Goal: Task Accomplishment & Management: Manage account settings

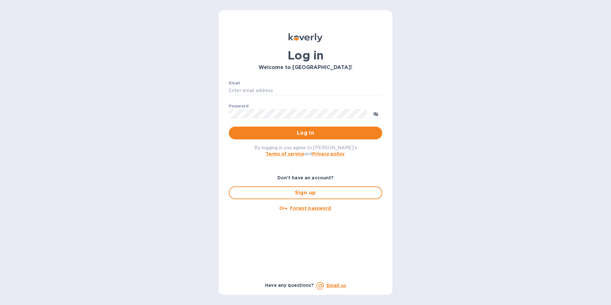
type input "[EMAIL_ADDRESS][DOMAIN_NAME]"
click at [309, 131] on span "Log in" at bounding box center [305, 133] width 143 height 8
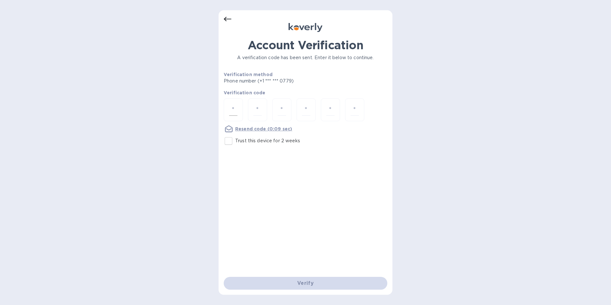
click at [238, 110] on div at bounding box center [233, 109] width 19 height 23
type input "6"
type input "1"
type input "0"
type input "6"
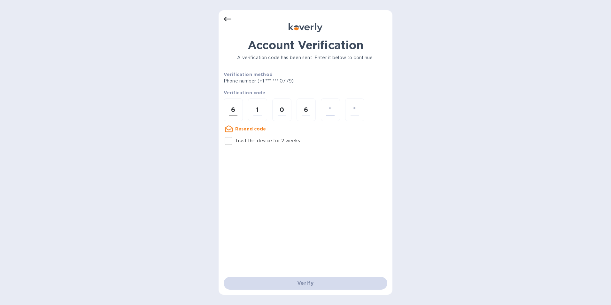
type input "2"
type input "1"
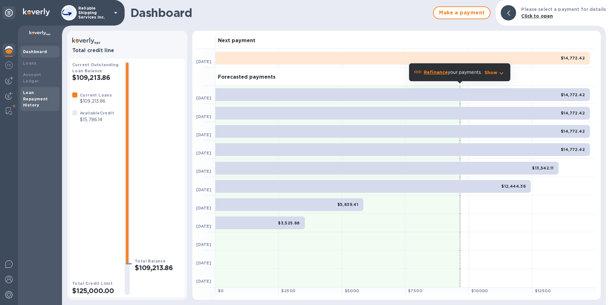
click at [34, 99] on b "Loan Repayment History" at bounding box center [35, 99] width 25 height 18
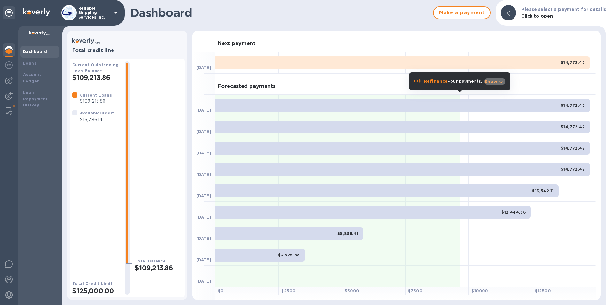
click at [493, 80] on p "Show" at bounding box center [491, 81] width 13 height 6
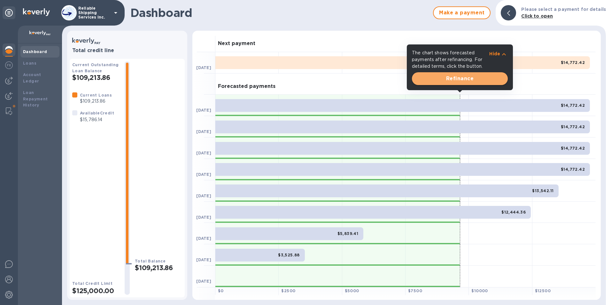
click at [471, 77] on span "Refinance" at bounding box center [460, 79] width 86 height 8
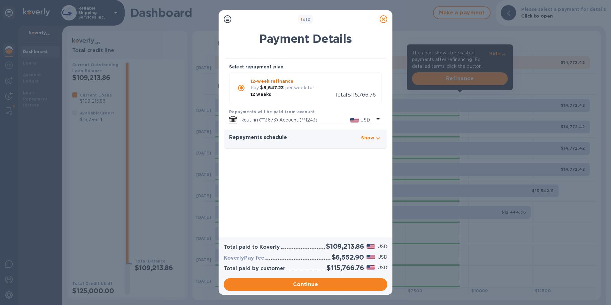
click at [381, 18] on icon at bounding box center [384, 19] width 8 height 8
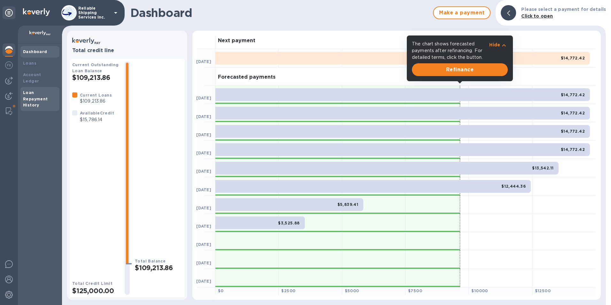
click at [26, 87] on div "Loan Repayment History" at bounding box center [39, 99] width 39 height 24
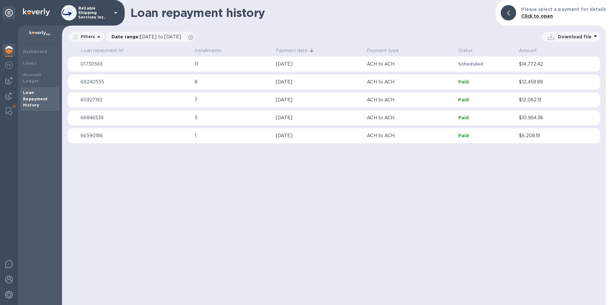
click at [27, 91] on b "Loan Repayment History" at bounding box center [35, 99] width 25 height 18
click at [5, 79] on div at bounding box center [9, 80] width 13 height 13
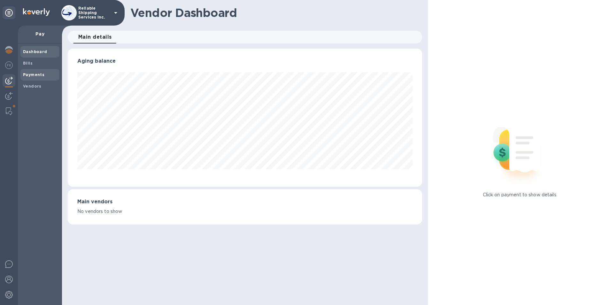
scroll to position [138, 355]
click at [37, 74] on b "Payments" at bounding box center [33, 74] width 21 height 5
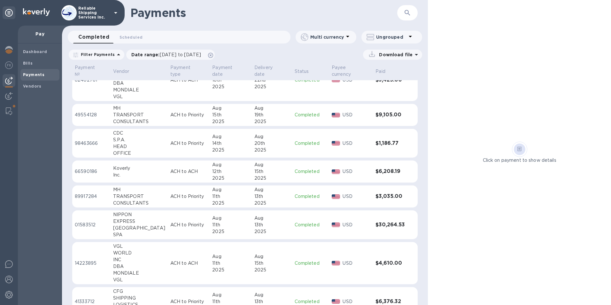
scroll to position [424, 0]
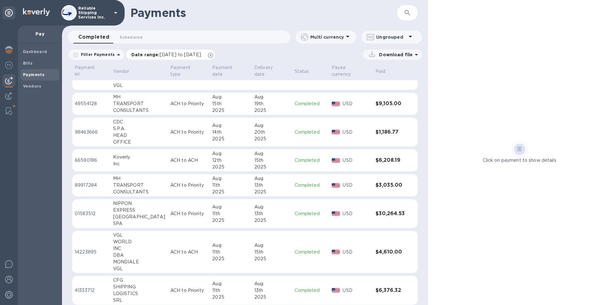
drag, startPoint x: 225, startPoint y: 53, endPoint x: 207, endPoint y: 56, distance: 17.8
click at [207, 53] on span "Date range : 08/08/2025 to 09/09/2025" at bounding box center [169, 54] width 76 height 6
click at [201, 55] on span "08/08/2025 to 09/09/2025" at bounding box center [180, 54] width 41 height 5
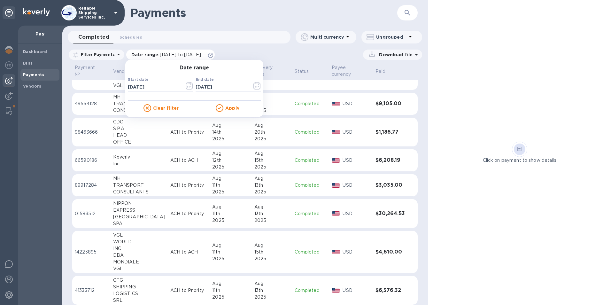
click at [201, 55] on span "08/08/2025 to 09/09/2025" at bounding box center [180, 54] width 41 height 5
click at [151, 86] on input "[DATE]" at bounding box center [153, 87] width 51 height 10
click at [187, 87] on icon "button" at bounding box center [189, 86] width 7 height 8
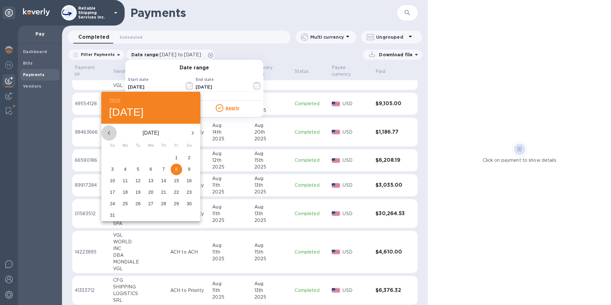
click at [110, 132] on icon "button" at bounding box center [109, 133] width 8 height 8
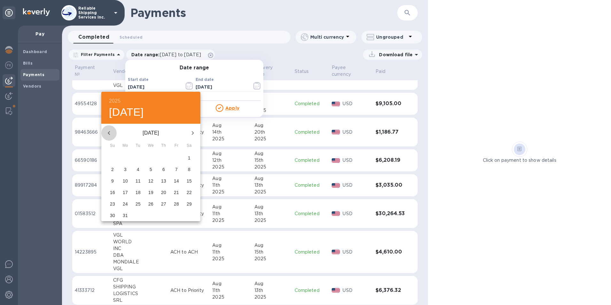
click at [110, 132] on icon "button" at bounding box center [109, 133] width 8 height 8
click at [194, 132] on icon "button" at bounding box center [193, 133] width 8 height 8
click at [187, 169] on span "8" at bounding box center [189, 169] width 12 height 6
type input "[DATE]"
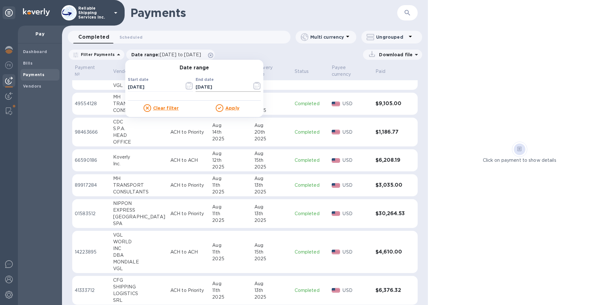
click at [223, 90] on input "09/09/2025" at bounding box center [221, 87] width 51 height 10
click at [258, 85] on icon "button" at bounding box center [258, 84] width 1 height 1
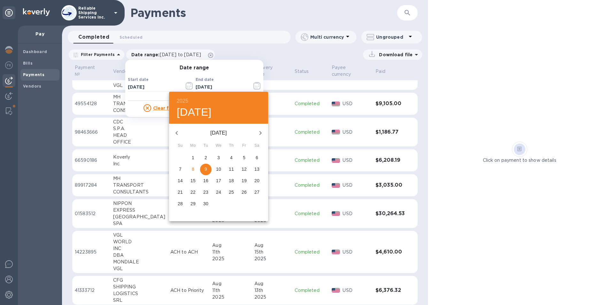
click at [178, 134] on icon "button" at bounding box center [177, 133] width 8 height 8
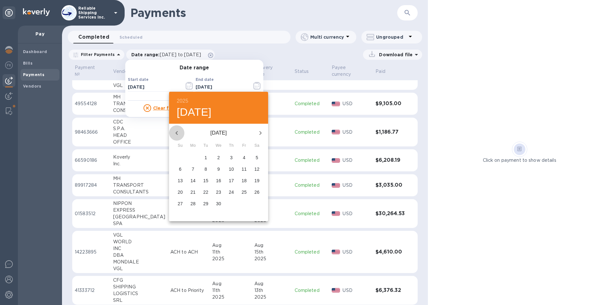
click at [178, 134] on icon "button" at bounding box center [177, 133] width 8 height 8
click at [190, 167] on span "3" at bounding box center [193, 169] width 12 height 6
type input "03/03/2025"
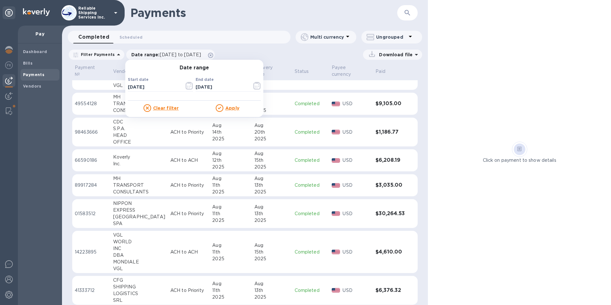
click at [231, 106] on u "Apply" at bounding box center [232, 107] width 14 height 5
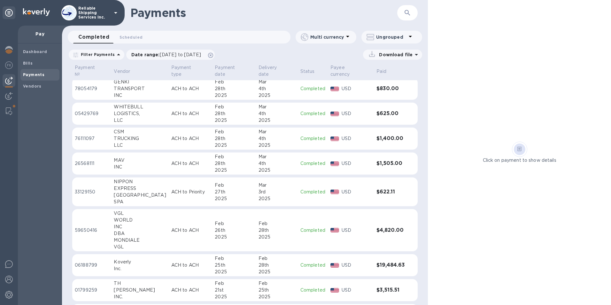
scroll to position [0, 0]
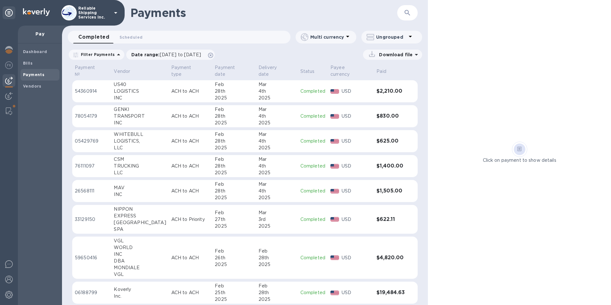
click at [171, 88] on p "ACH to ACH" at bounding box center [190, 91] width 39 height 7
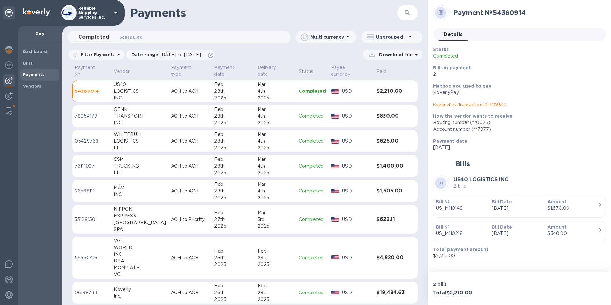
click at [145, 38] on button "Scheduled 0" at bounding box center [130, 37] width 33 height 13
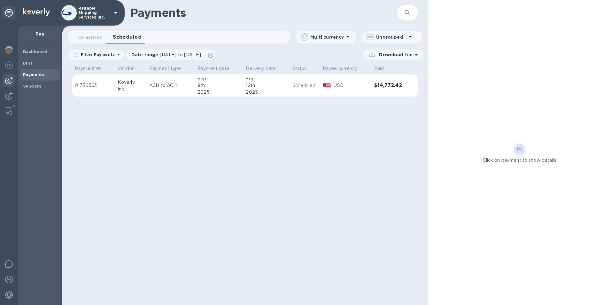
click at [102, 53] on p "Filter Payments" at bounding box center [96, 54] width 36 height 5
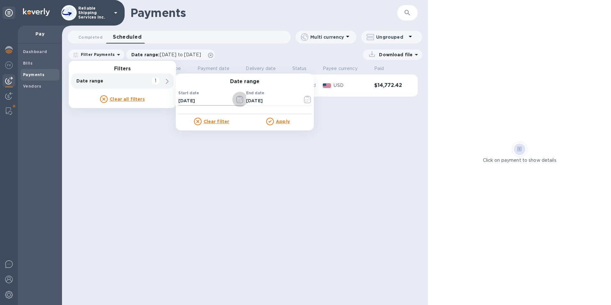
click at [238, 101] on icon "button" at bounding box center [239, 100] width 7 height 8
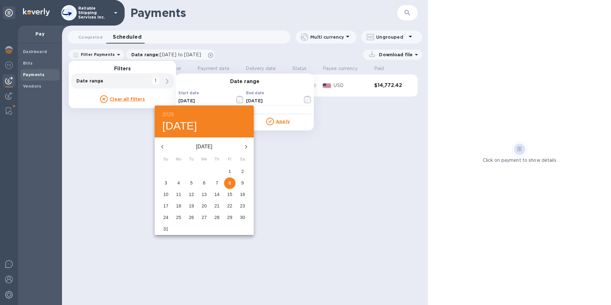
click at [159, 148] on icon "button" at bounding box center [163, 147] width 8 height 8
click at [159, 147] on icon "button" at bounding box center [163, 147] width 8 height 8
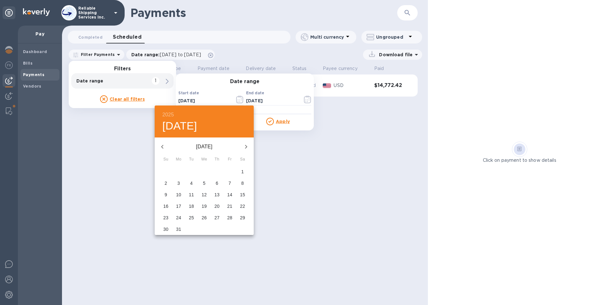
click at [159, 147] on icon "button" at bounding box center [163, 147] width 8 height 8
click at [227, 215] on p "31" at bounding box center [229, 217] width 5 height 6
type input "01/31/2025"
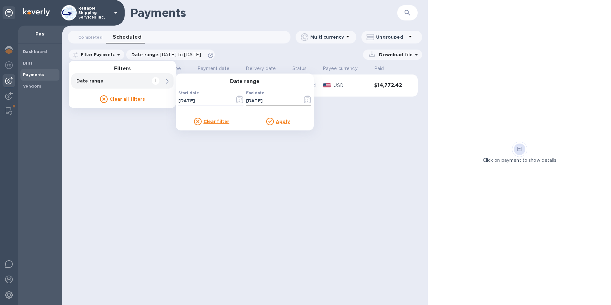
click at [279, 104] on input "[DATE]" at bounding box center [271, 101] width 51 height 10
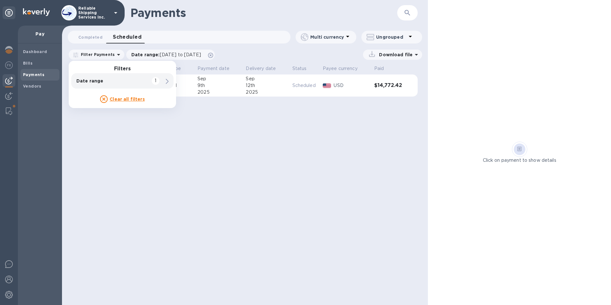
click at [335, 153] on div "Payments ​ Completed 0 Scheduled 0 Multi currency Ungrouped Filter Payments Fil…" at bounding box center [245, 152] width 366 height 305
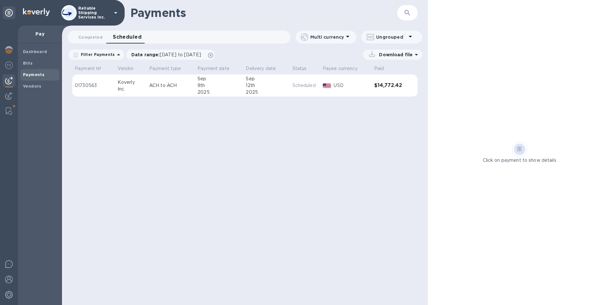
click at [390, 57] on p "Download file" at bounding box center [395, 54] width 36 height 6
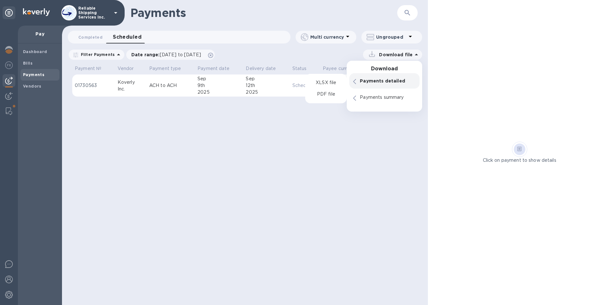
click at [377, 83] on p "Payments detailed" at bounding box center [388, 81] width 56 height 6
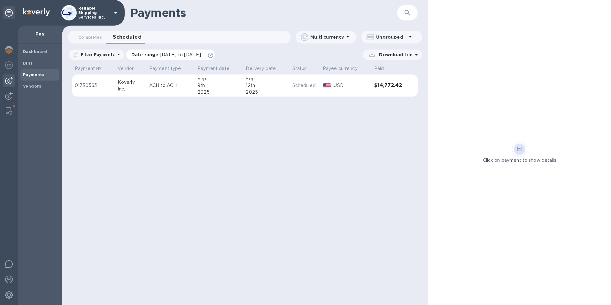
click at [201, 52] on span "[DATE] to [DATE]" at bounding box center [180, 54] width 41 height 5
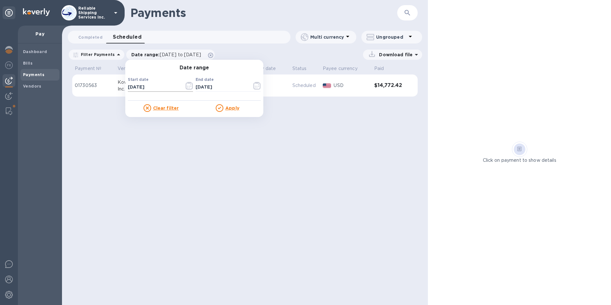
click at [145, 87] on input "[DATE]" at bounding box center [153, 87] width 51 height 10
click at [125, 84] on div "Start date 08/08/2025 ​ End date 10/08/2025 ​" at bounding box center [194, 85] width 138 height 31
click at [128, 86] on input "[DATE]" at bounding box center [153, 87] width 51 height 10
type input "02/08/0820"
click at [196, 87] on input "[DATE]" at bounding box center [221, 87] width 51 height 10
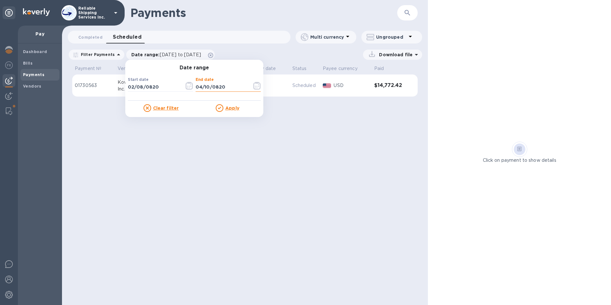
click at [208, 87] on input "04/10/0820" at bounding box center [221, 87] width 51 height 10
type input "04/10/2025"
click at [228, 107] on u "Apply" at bounding box center [232, 107] width 14 height 5
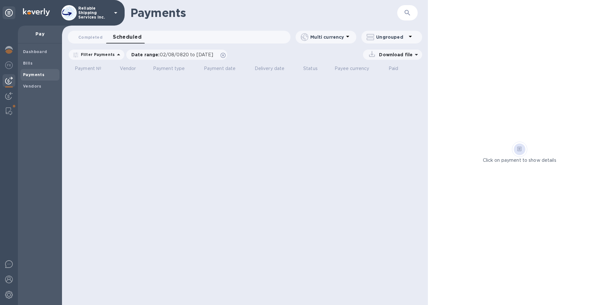
click at [384, 50] on div "Download file" at bounding box center [392, 55] width 59 height 10
click at [377, 54] on icon at bounding box center [372, 54] width 9 height 9
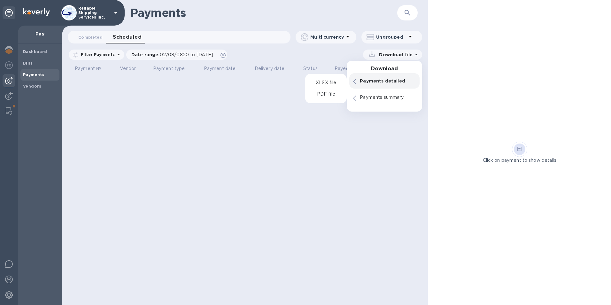
click at [372, 82] on p "Payments detailed" at bounding box center [388, 81] width 56 height 6
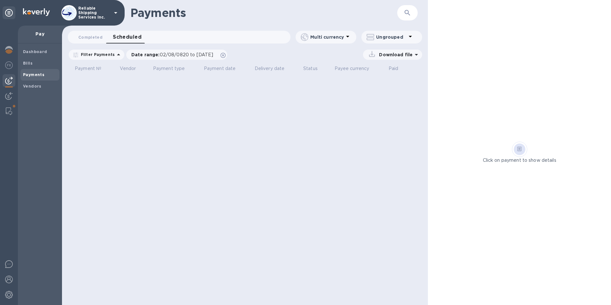
click at [136, 84] on div "Payments ​ Completed 0 Scheduled 0 Multi currency Ungrouped Filter Payments Dat…" at bounding box center [245, 152] width 366 height 305
click at [329, 39] on p "Multi currency" at bounding box center [327, 37] width 34 height 6
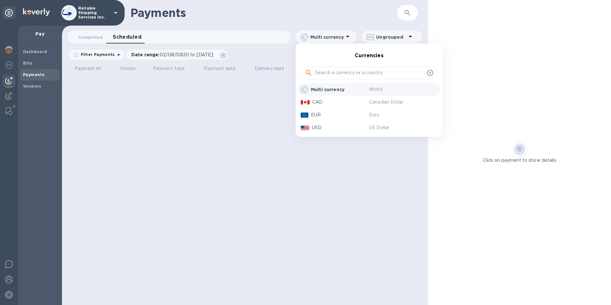
click at [323, 73] on input "text" at bounding box center [369, 73] width 109 height 10
click at [312, 132] on div "USD" at bounding box center [341, 127] width 60 height 9
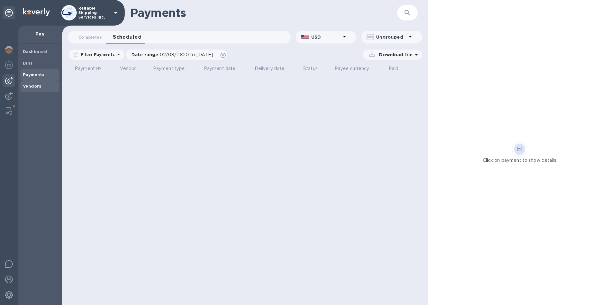
click at [27, 85] on b "Vendors" at bounding box center [32, 86] width 19 height 5
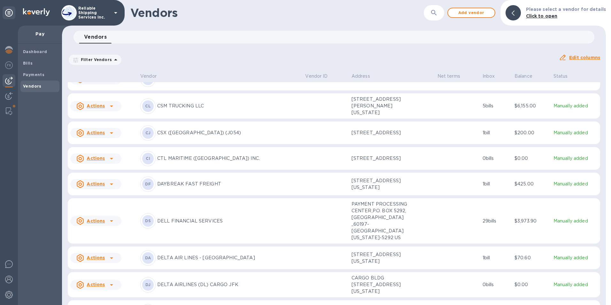
scroll to position [1649, 0]
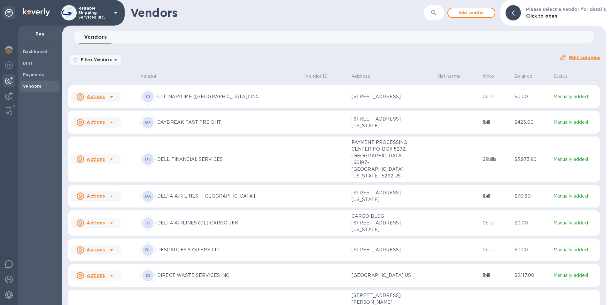
click at [104, 37] on span "Vendors 0" at bounding box center [95, 37] width 23 height 9
click at [99, 59] on p "Filter Vendors" at bounding box center [95, 59] width 34 height 5
click at [34, 77] on span "Payments" at bounding box center [33, 75] width 21 height 6
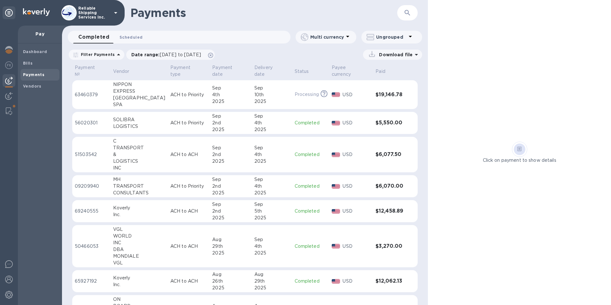
click at [134, 35] on span "Scheduled 0" at bounding box center [131, 37] width 23 height 7
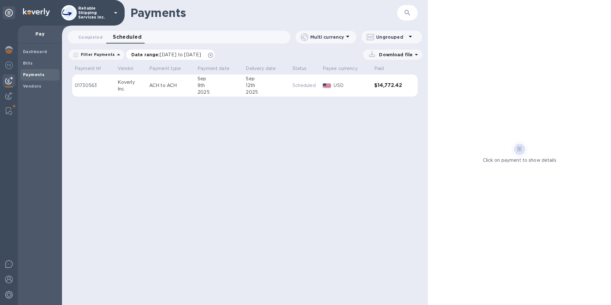
click at [201, 54] on span "[DATE] to [DATE]" at bounding box center [180, 54] width 41 height 5
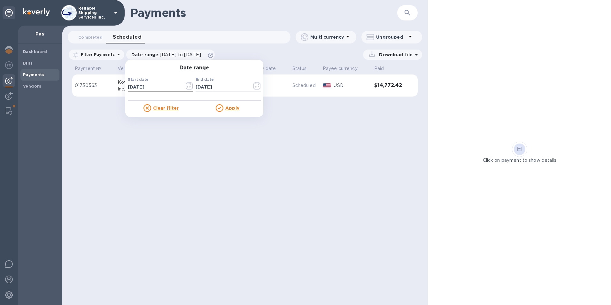
drag, startPoint x: 129, startPoint y: 87, endPoint x: 133, endPoint y: 88, distance: 4.0
click at [129, 87] on input "[DATE]" at bounding box center [153, 87] width 51 height 10
click at [134, 87] on input "02/80/8202" at bounding box center [153, 87] width 51 height 10
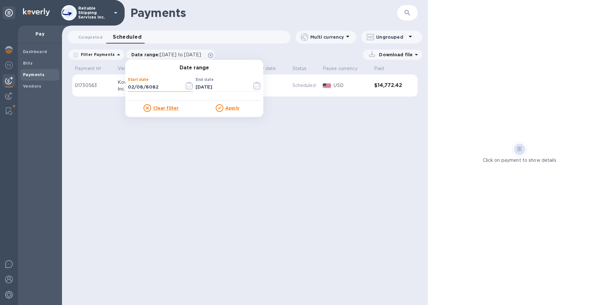
type input "02/08/8082"
click at [227, 106] on u "Apply" at bounding box center [232, 107] width 14 height 5
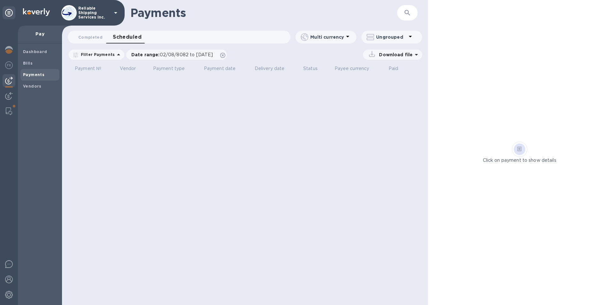
click at [180, 39] on div "Completed 0 Scheduled 0" at bounding box center [181, 37] width 217 height 13
click at [38, 86] on b "Vendors" at bounding box center [32, 86] width 19 height 5
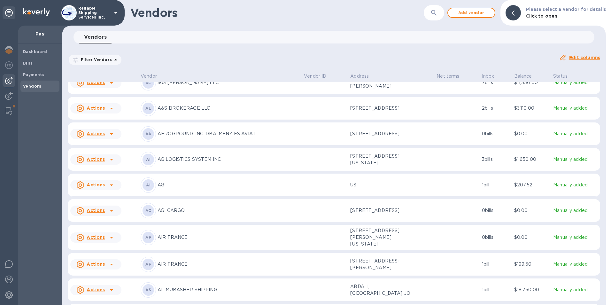
drag, startPoint x: 239, startPoint y: 209, endPoint x: 228, endPoint y: 211, distance: 12.0
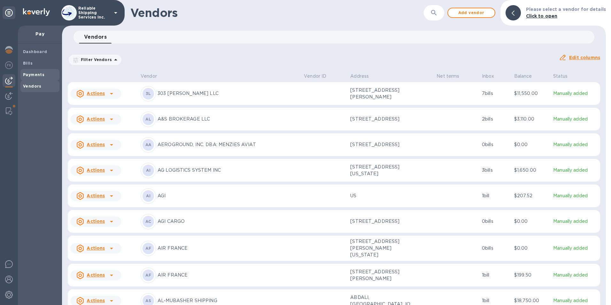
click at [30, 74] on b "Payments" at bounding box center [33, 74] width 21 height 5
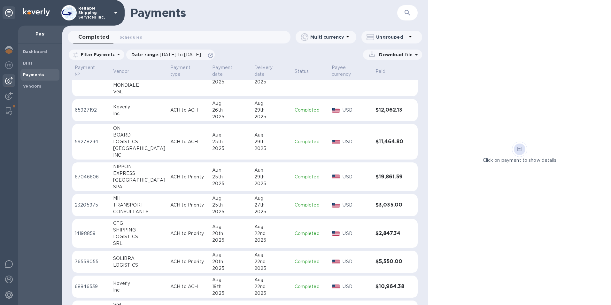
scroll to position [224, 0]
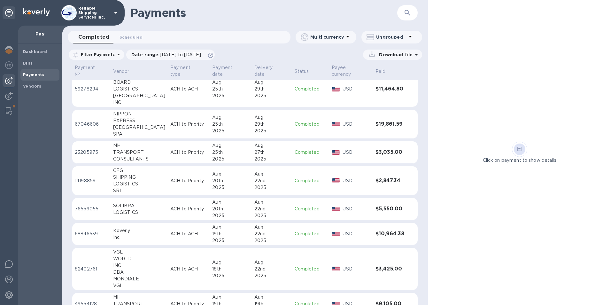
click at [412, 56] on p "Download file" at bounding box center [395, 54] width 36 height 6
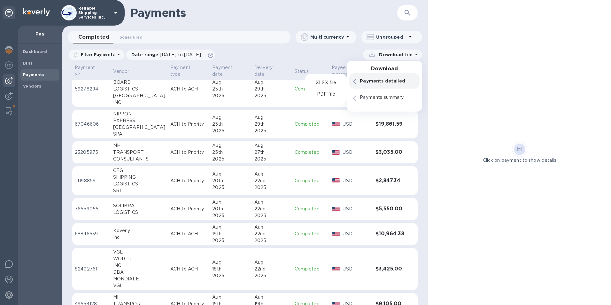
click at [381, 79] on p "Payments detailed" at bounding box center [388, 81] width 56 height 6
click at [379, 99] on p "Payments summary" at bounding box center [388, 97] width 56 height 6
click at [378, 98] on p "Payments summary" at bounding box center [388, 97] width 56 height 6
click at [371, 75] on div "Payments detailed" at bounding box center [384, 80] width 70 height 15
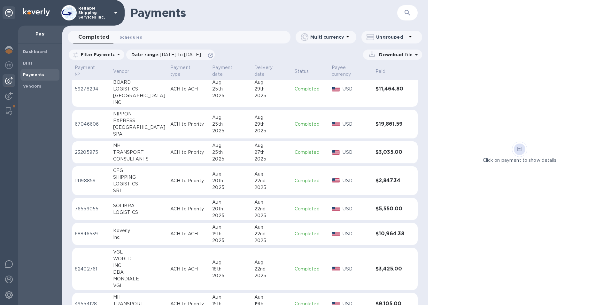
click at [137, 34] on span "Scheduled 0" at bounding box center [131, 37] width 23 height 7
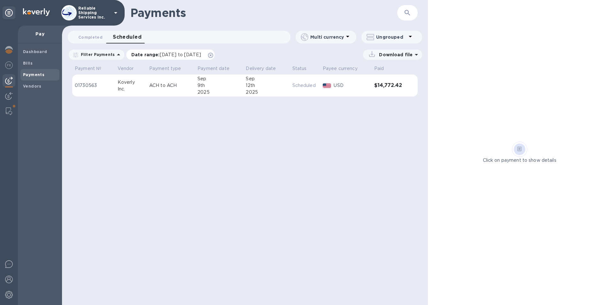
click at [160, 56] on span "[DATE] to [DATE]" at bounding box center [180, 54] width 41 height 5
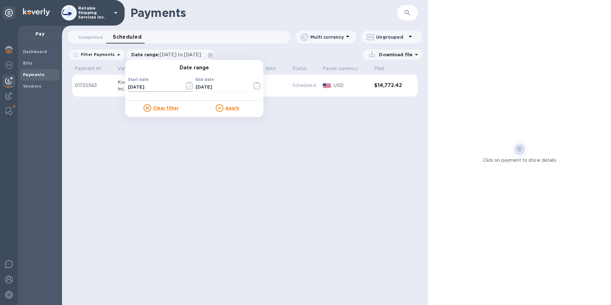
click at [143, 87] on input "[DATE]" at bounding box center [153, 87] width 51 height 10
click at [128, 87] on input "[DATE]" at bounding box center [153, 87] width 51 height 10
type input "02/80/8202"
drag, startPoint x: 217, startPoint y: 98, endPoint x: 219, endPoint y: 108, distance: 9.7
click at [217, 98] on p "​" at bounding box center [228, 96] width 65 height 7
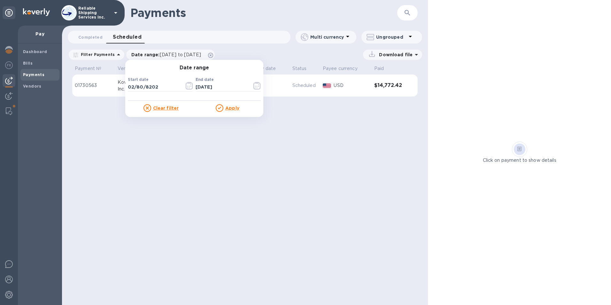
click at [219, 108] on icon at bounding box center [220, 108] width 8 height 8
click at [160, 108] on u "Clear filter" at bounding box center [166, 107] width 26 height 5
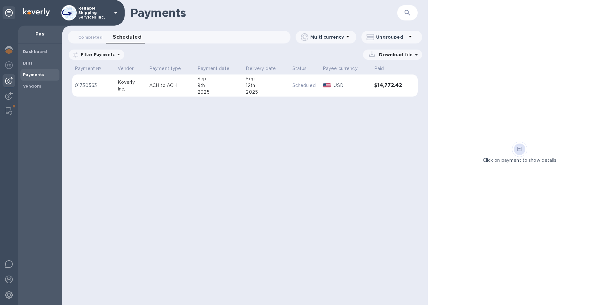
click at [395, 52] on p "Download file" at bounding box center [395, 54] width 36 height 6
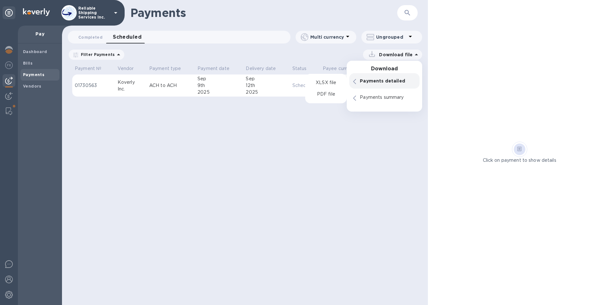
click at [368, 81] on p "Payments detailed" at bounding box center [388, 81] width 56 height 6
click at [368, 80] on p "Payments detailed" at bounding box center [388, 81] width 56 height 6
click at [366, 97] on p "Payments summary" at bounding box center [388, 97] width 56 height 6
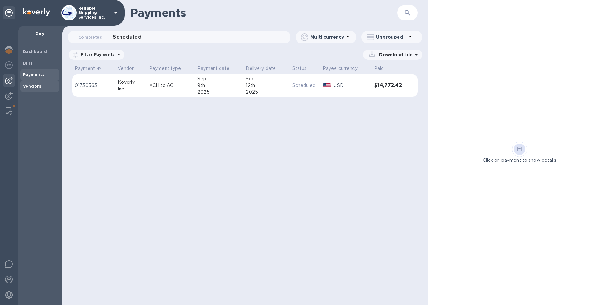
click at [29, 86] on b "Vendors" at bounding box center [32, 86] width 19 height 5
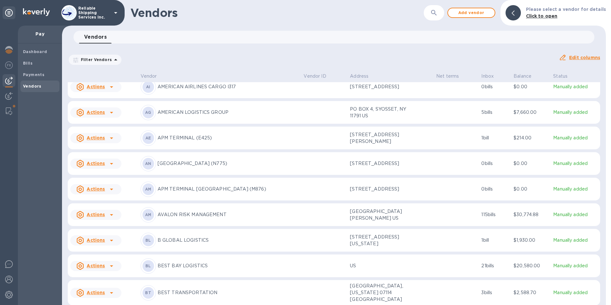
scroll to position [448, 0]
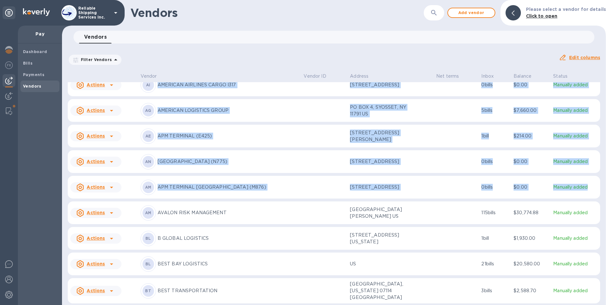
drag, startPoint x: 601, startPoint y: 109, endPoint x: 594, endPoint y: 181, distance: 72.5
click at [594, 181] on div "Vendor Vendor ID Address Net terms Inbox Balance Status Actions AF AIR FRANCE 1…" at bounding box center [334, 188] width 544 height 234
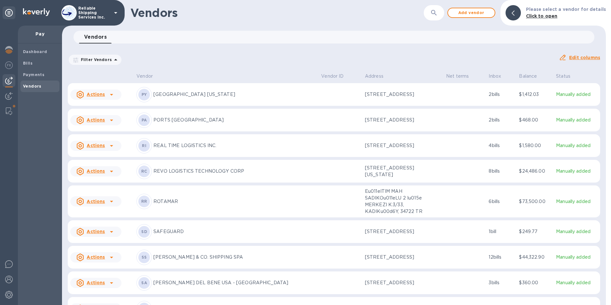
scroll to position [6087, 0]
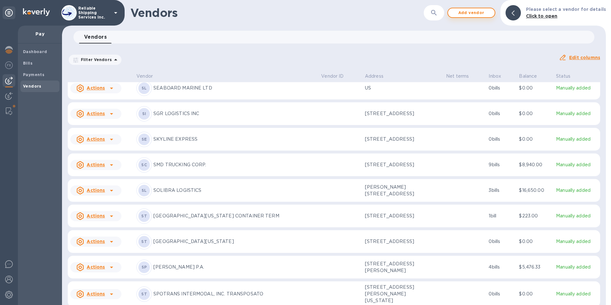
click at [477, 13] on span "Add vendor" at bounding box center [471, 13] width 36 height 8
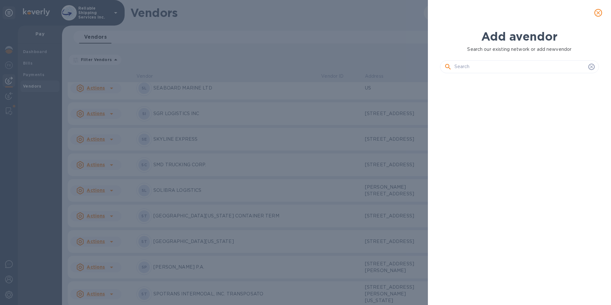
scroll to position [205, 162]
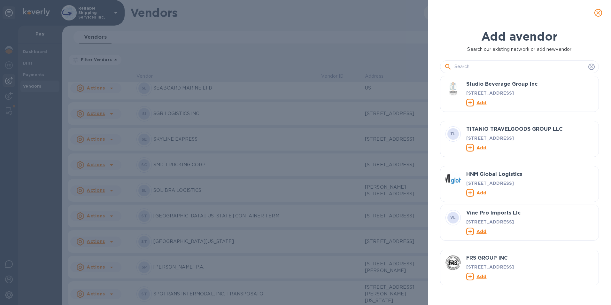
click at [473, 66] on input "text" at bounding box center [519, 67] width 131 height 10
type input "p"
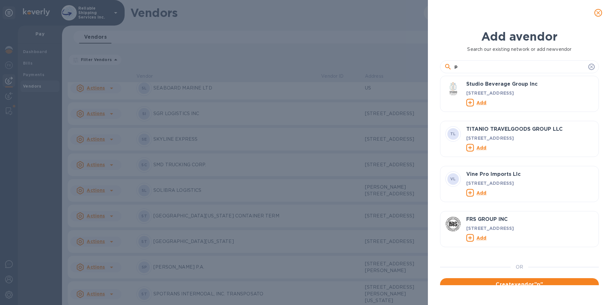
drag, startPoint x: 467, startPoint y: 66, endPoint x: 439, endPoint y: 67, distance: 28.1
click at [439, 67] on div "Add a vendor Search our existing network or add new vendor p Studio Beverage Gr…" at bounding box center [519, 157] width 167 height 263
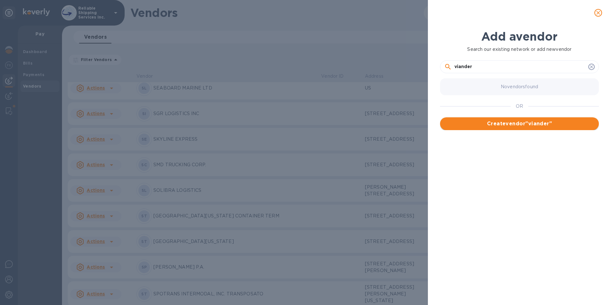
type input "viander"
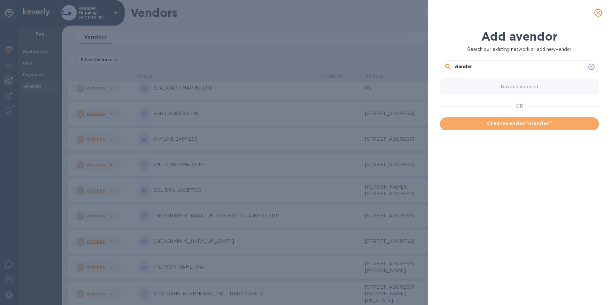
click at [503, 125] on span "Create vendor " viander "" at bounding box center [519, 124] width 149 height 8
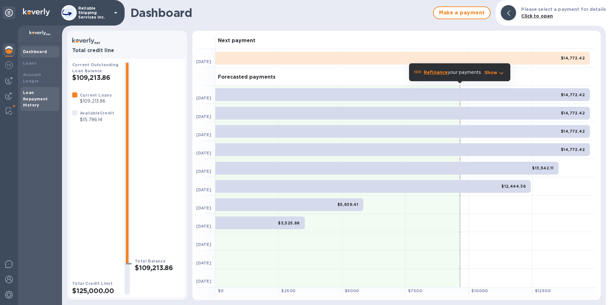
click at [37, 93] on b "Loan Repayment History" at bounding box center [35, 99] width 25 height 18
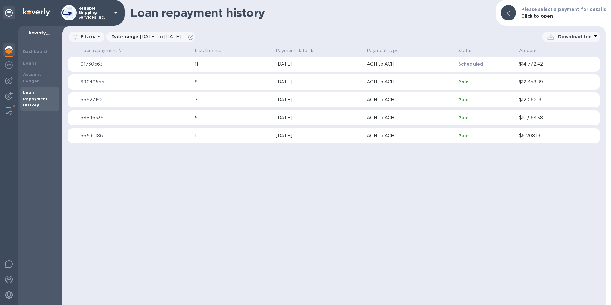
click at [162, 31] on div "Date range : [DATE] to [DATE]" at bounding box center [150, 37] width 90 height 12
click at [150, 37] on span "[DATE] to [DATE]" at bounding box center [160, 36] width 41 height 5
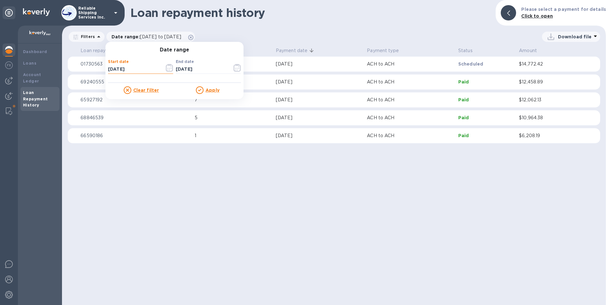
click at [133, 65] on input "[DATE]" at bounding box center [133, 70] width 51 height 10
drag, startPoint x: 113, startPoint y: 68, endPoint x: 110, endPoint y: 69, distance: 3.3
click at [112, 69] on input "[DATE]" at bounding box center [133, 70] width 51 height 10
type input "[DATE]"
click at [213, 97] on div "Date range Start date [DATE] ​ End date [DATE] ​ Clear filter Apply" at bounding box center [174, 70] width 138 height 57
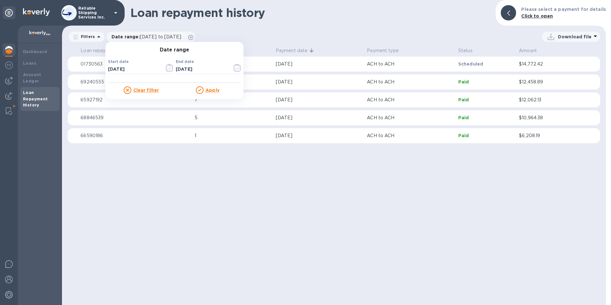
click at [211, 91] on u "Apply" at bounding box center [213, 90] width 14 height 5
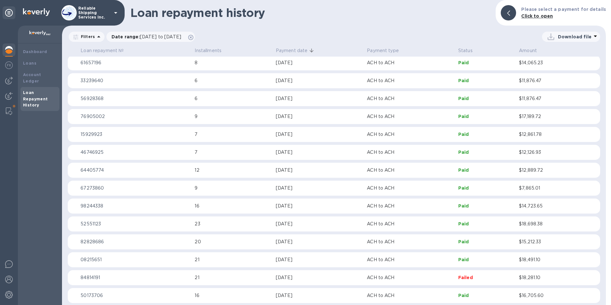
scroll to position [348, 0]
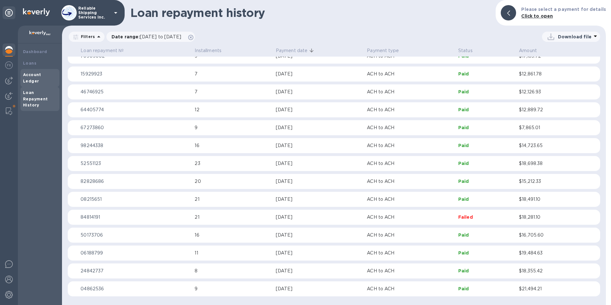
click at [33, 72] on b "Account Ledger" at bounding box center [32, 77] width 18 height 11
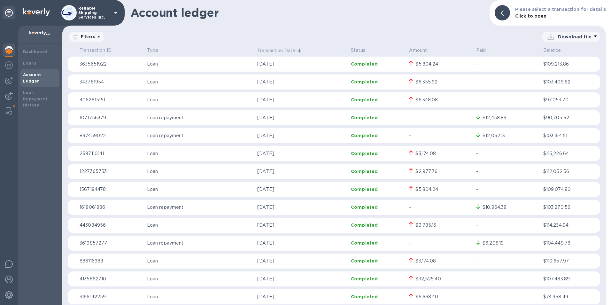
click at [558, 35] on p "Download file" at bounding box center [575, 37] width 34 height 6
click at [556, 58] on li "XLSX file" at bounding box center [571, 52] width 43 height 18
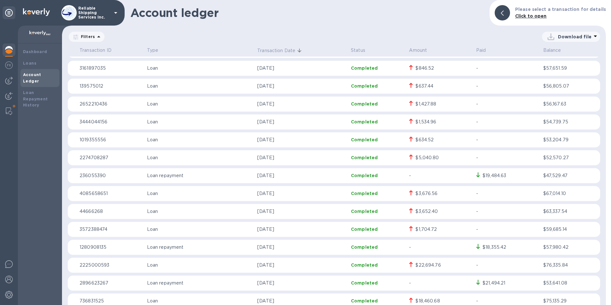
scroll to position [1726, 0]
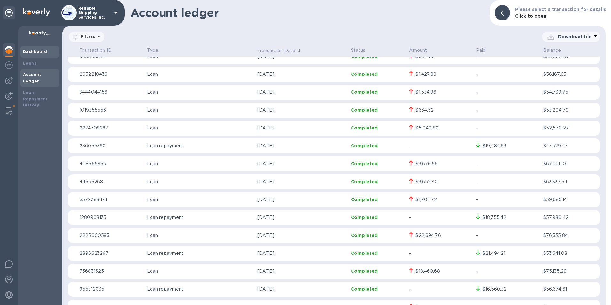
click at [34, 50] on b "Dashboard" at bounding box center [35, 51] width 24 height 5
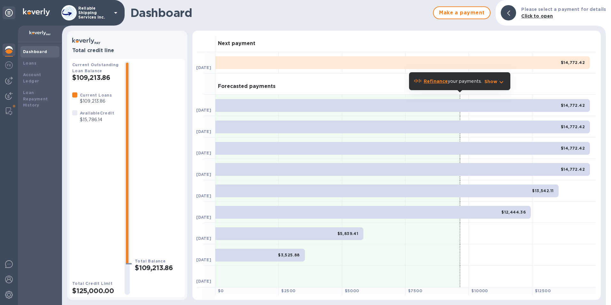
click at [10, 47] on img at bounding box center [9, 50] width 8 height 8
click at [10, 63] on img at bounding box center [9, 65] width 8 height 8
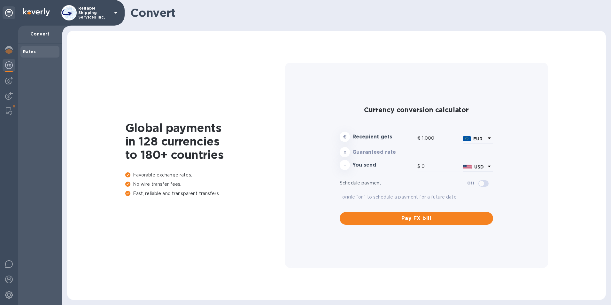
type input "1,182.9"
